Goal: Browse casually

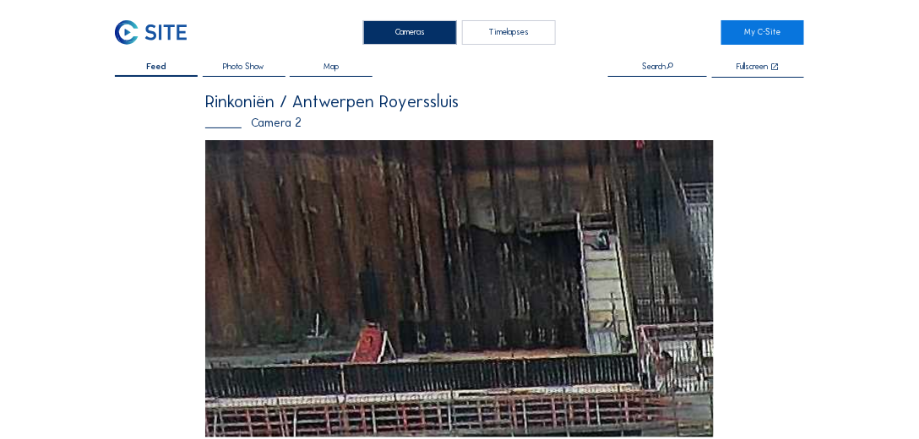
drag, startPoint x: 346, startPoint y: 189, endPoint x: 405, endPoint y: 345, distance: 166.3
click at [397, 330] on img at bounding box center [459, 289] width 508 height 298
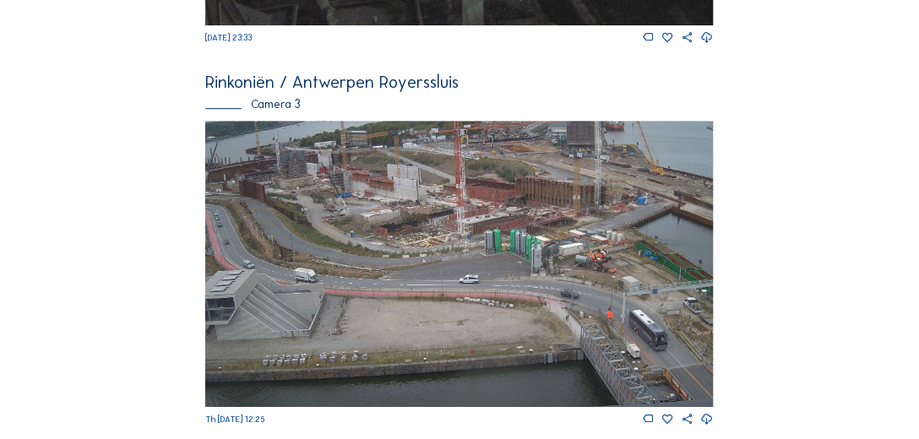
scroll to position [1207, 0]
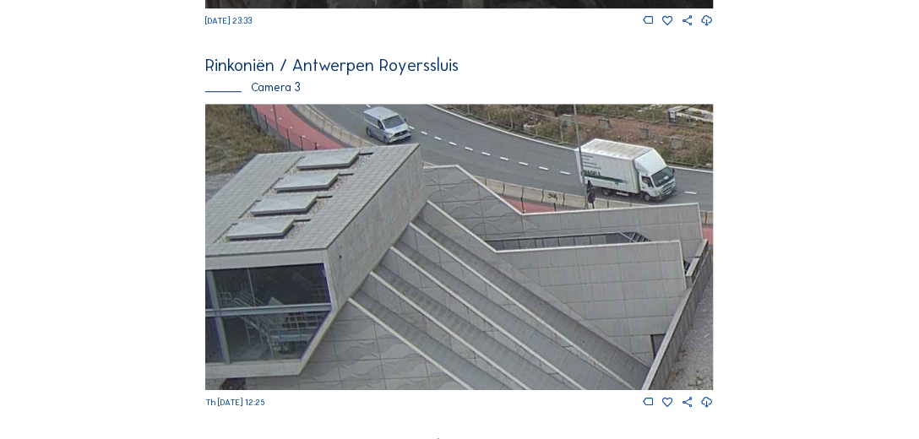
click at [247, 383] on img at bounding box center [459, 246] width 508 height 285
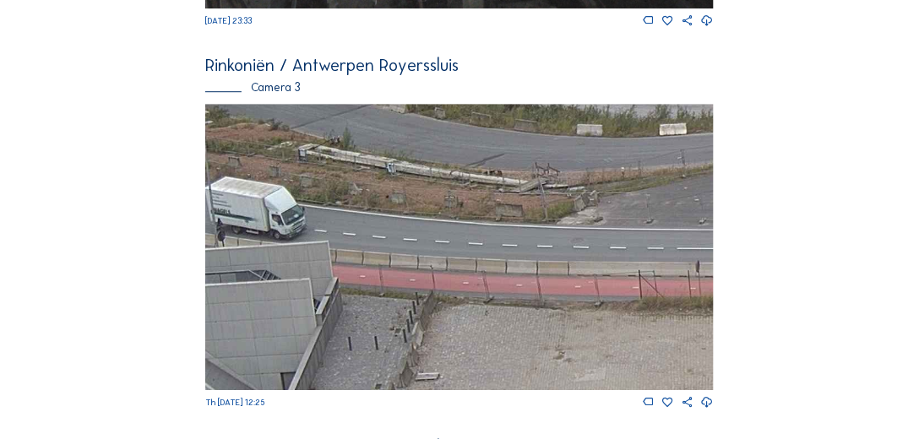
drag, startPoint x: 246, startPoint y: 382, endPoint x: 540, endPoint y: 257, distance: 319.4
click at [540, 257] on img at bounding box center [459, 246] width 508 height 285
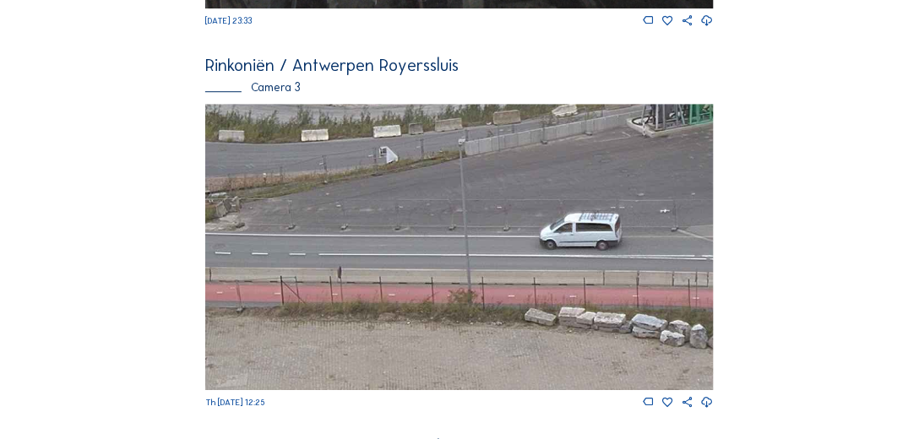
drag, startPoint x: 626, startPoint y: 220, endPoint x: 262, endPoint y: 227, distance: 364.1
click at [262, 227] on img at bounding box center [459, 246] width 508 height 285
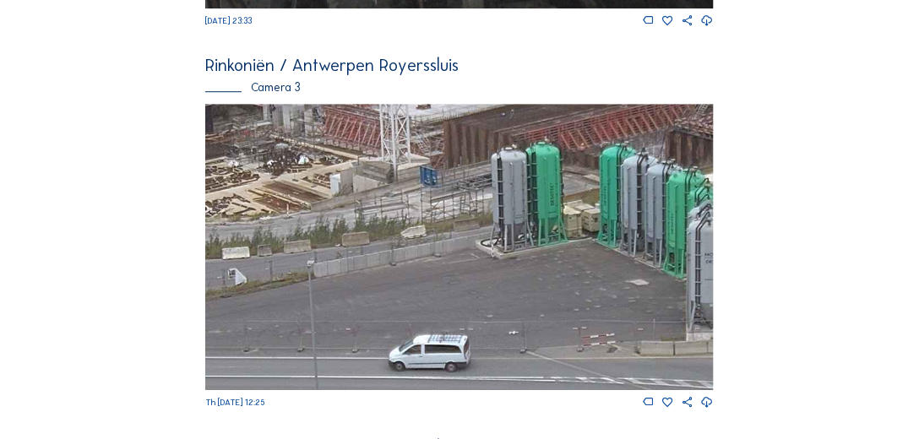
drag, startPoint x: 464, startPoint y: 166, endPoint x: 321, endPoint y: 280, distance: 183.2
click at [318, 285] on img at bounding box center [459, 246] width 508 height 285
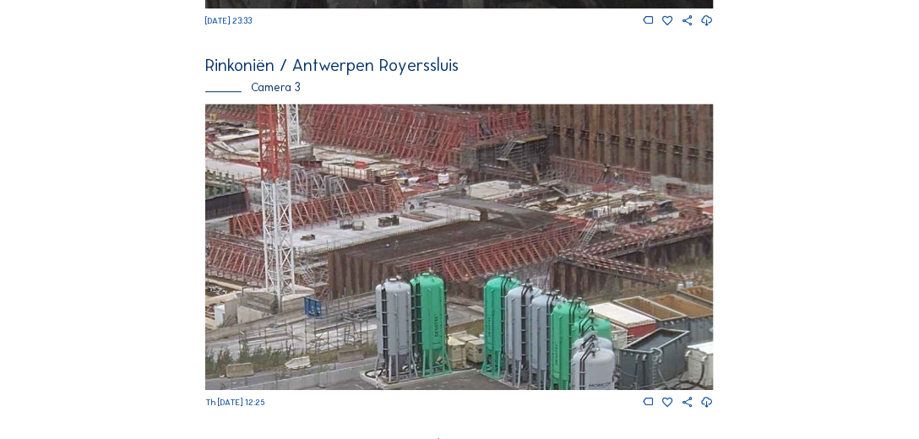
drag, startPoint x: 502, startPoint y: 238, endPoint x: 388, endPoint y: 369, distance: 173.6
click at [388, 369] on img at bounding box center [459, 246] width 508 height 285
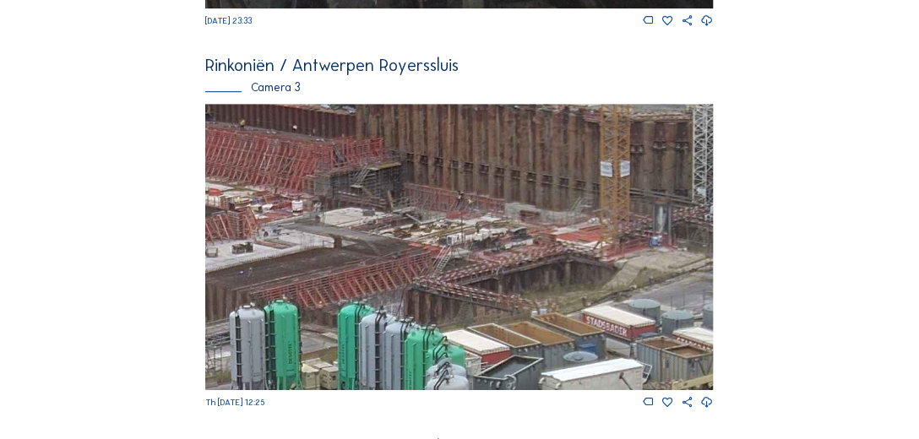
drag, startPoint x: 431, startPoint y: 292, endPoint x: 307, endPoint y: 321, distance: 126.6
click at [307, 321] on img at bounding box center [459, 246] width 508 height 285
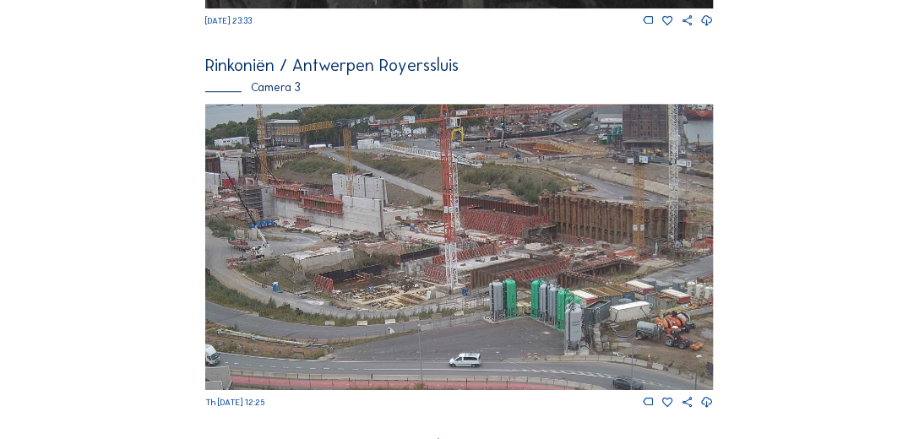
drag, startPoint x: 264, startPoint y: 289, endPoint x: 414, endPoint y: 289, distance: 149.5
click at [414, 289] on img at bounding box center [459, 246] width 508 height 285
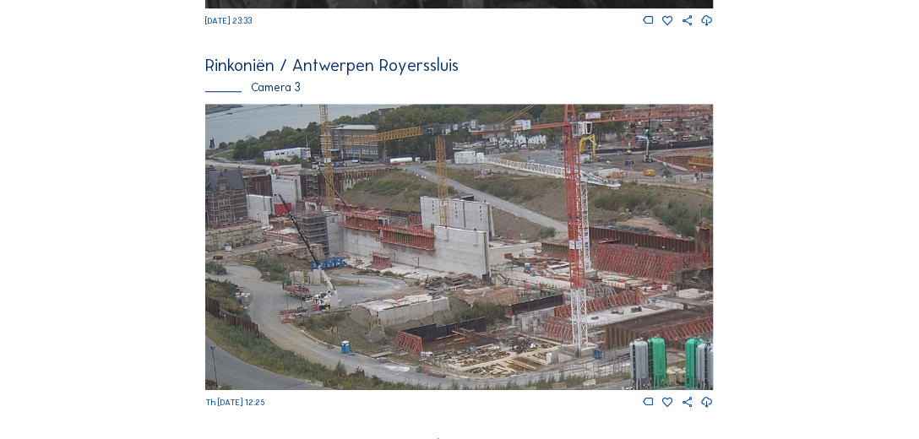
drag, startPoint x: 316, startPoint y: 226, endPoint x: 402, endPoint y: 288, distance: 105.9
click at [401, 288] on img at bounding box center [459, 246] width 508 height 285
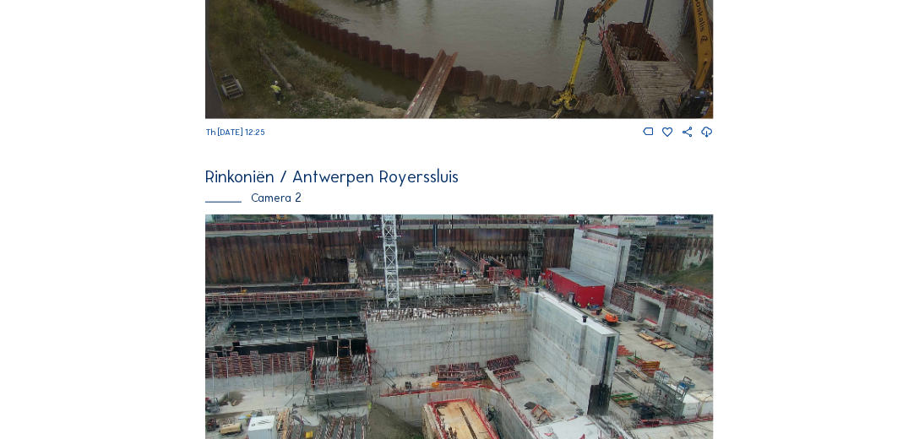
scroll to position [299, 0]
